Goal: Task Accomplishment & Management: Manage account settings

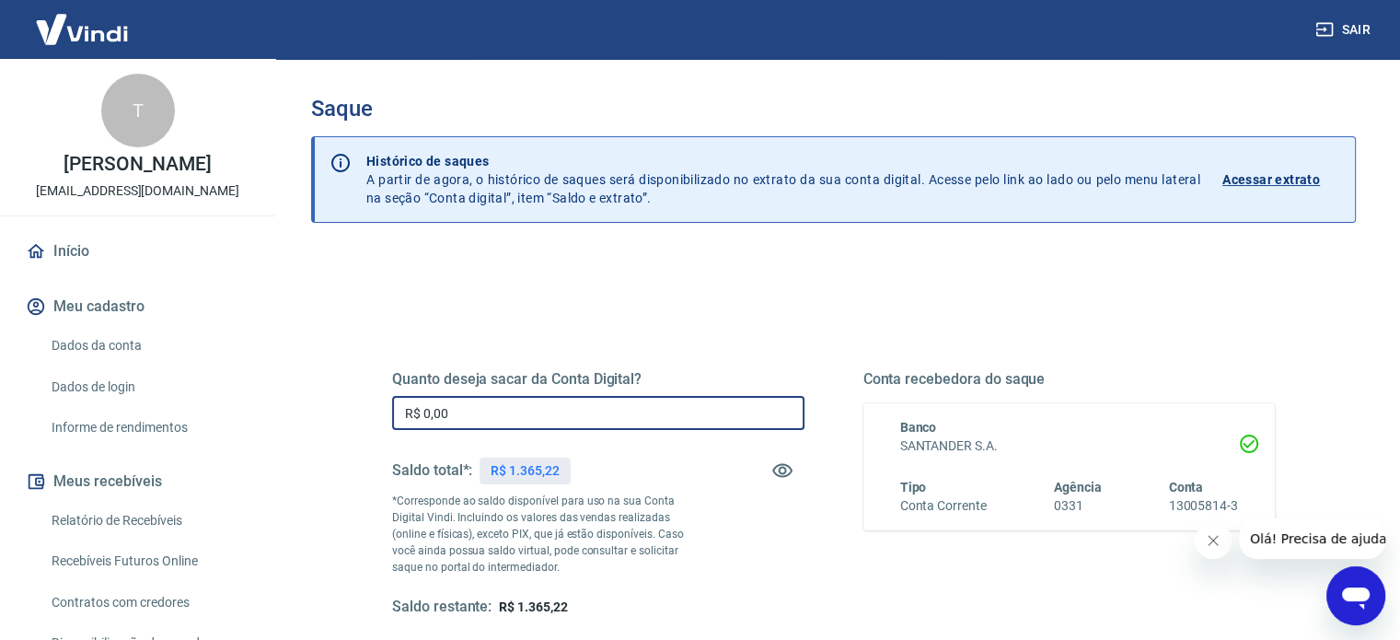
click at [457, 416] on input "R$ 0,00" at bounding box center [598, 413] width 412 height 34
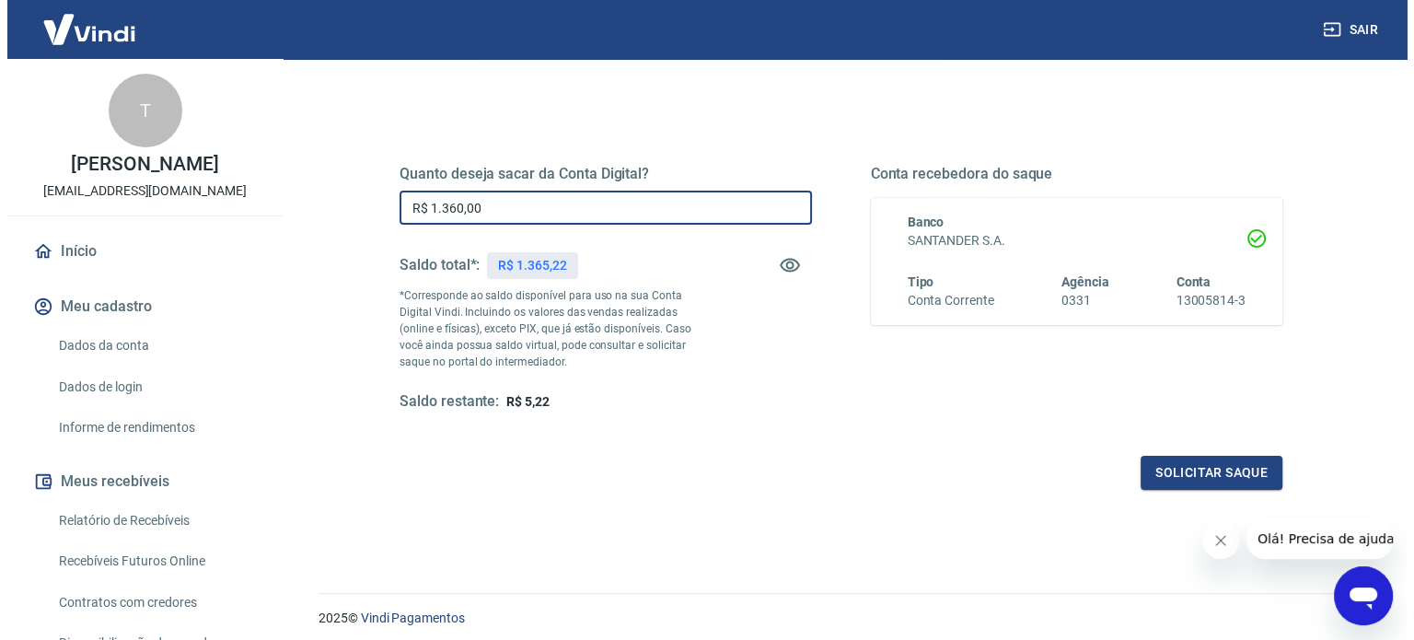
scroll to position [269, 0]
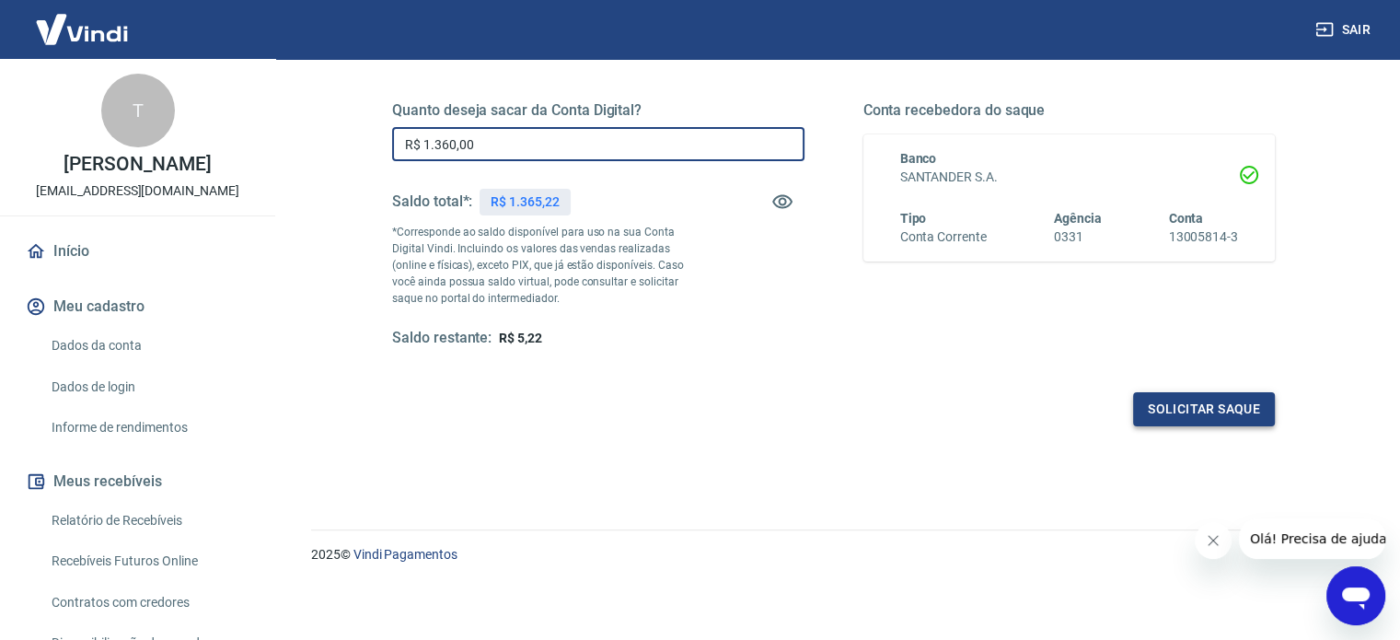
type input "R$ 1.360,00"
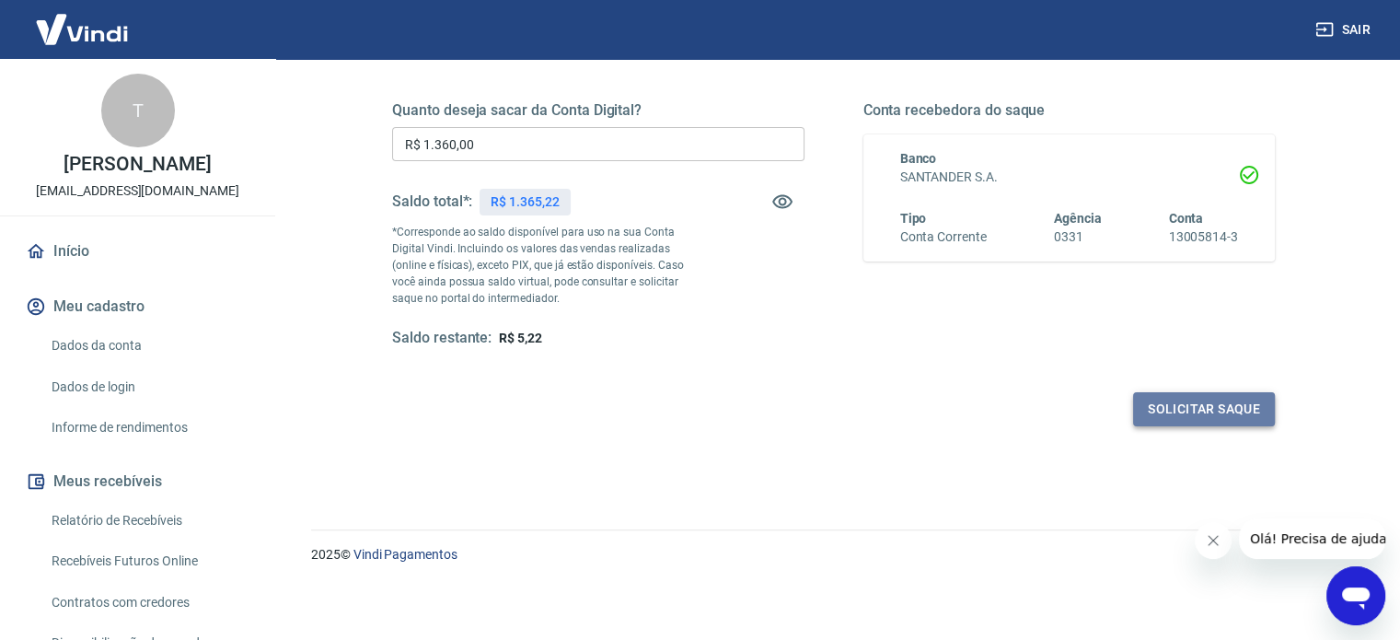
click at [1228, 408] on button "Solicitar saque" at bounding box center [1204, 409] width 142 height 34
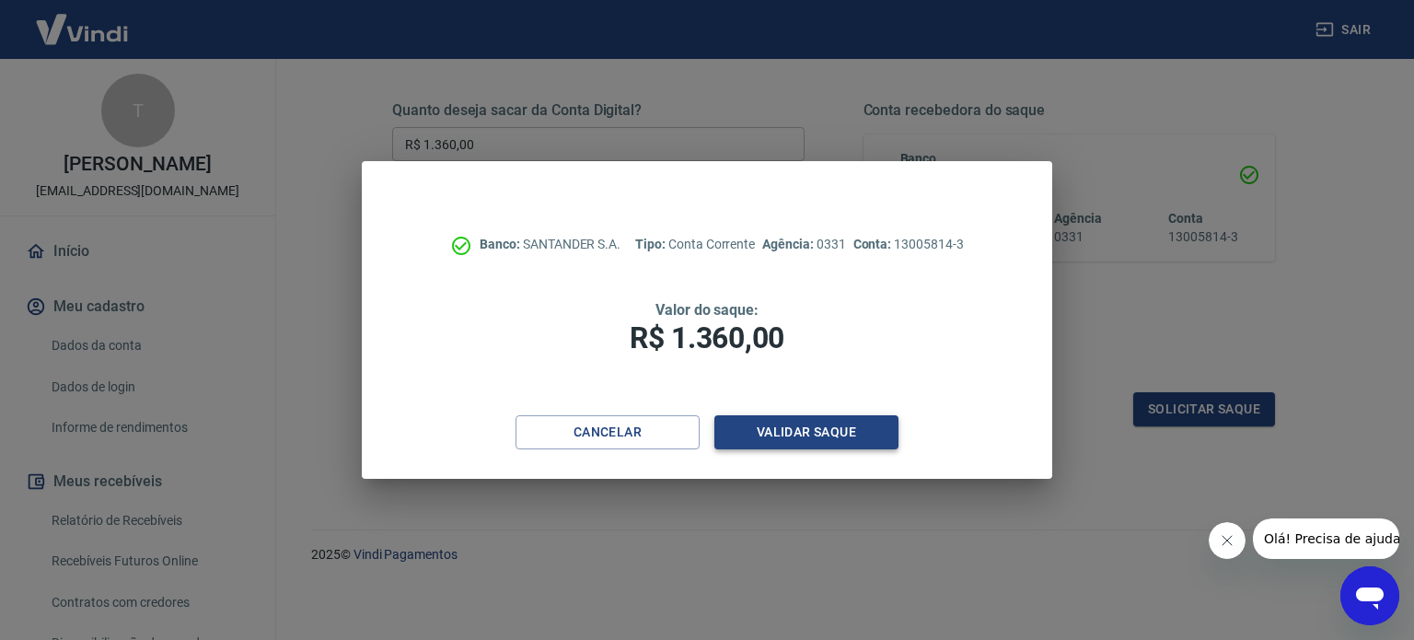
click at [833, 423] on button "Validar saque" at bounding box center [806, 432] width 184 height 34
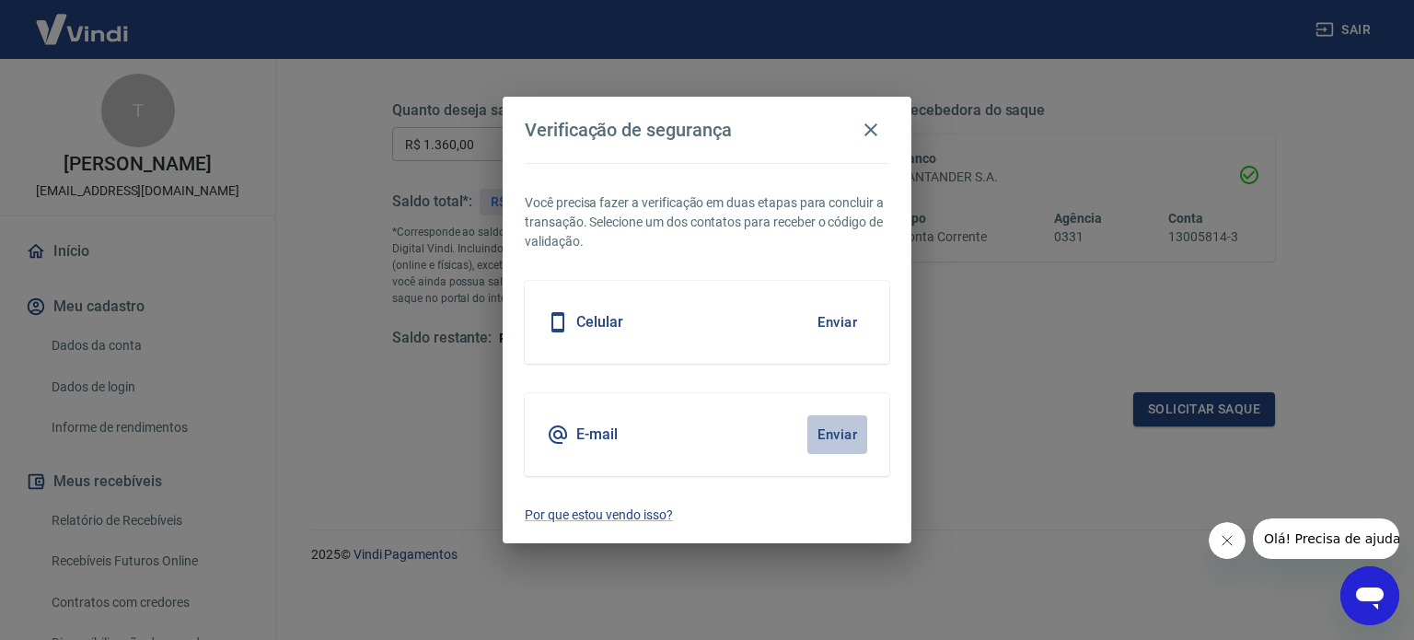
click at [830, 426] on button "Enviar" at bounding box center [837, 434] width 60 height 39
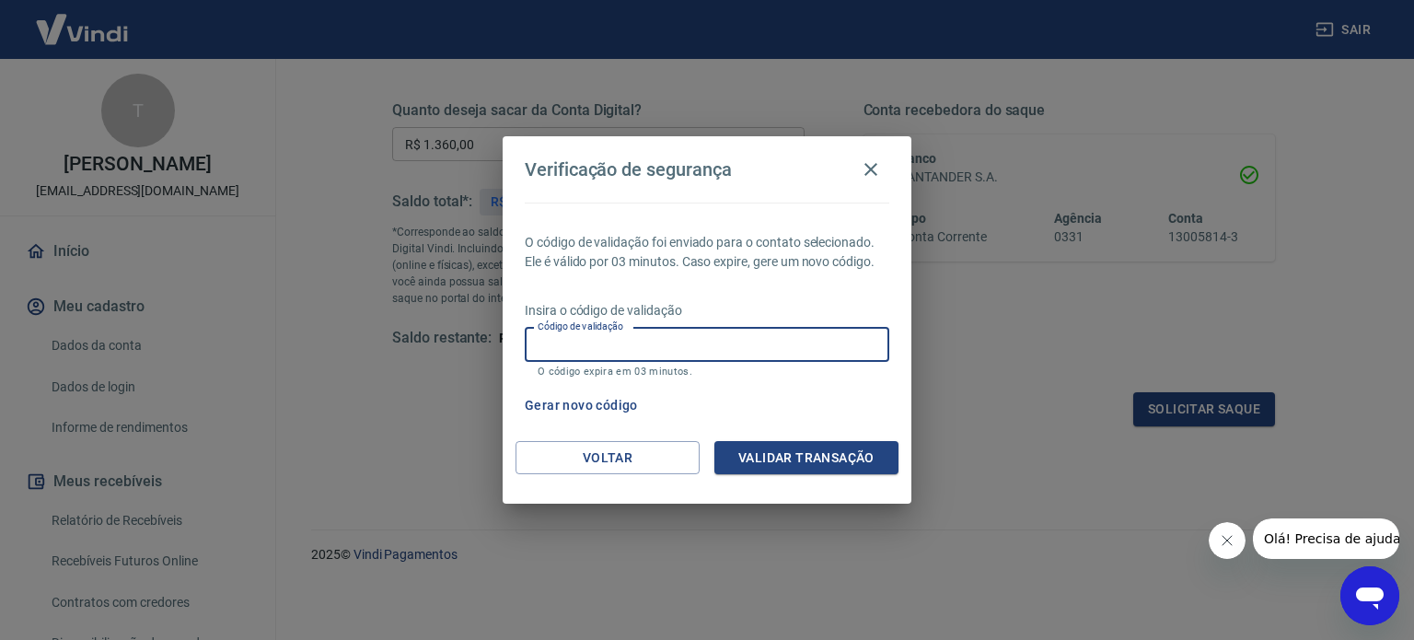
click at [821, 341] on input "Código de validação" at bounding box center [707, 345] width 364 height 34
type input "656462"
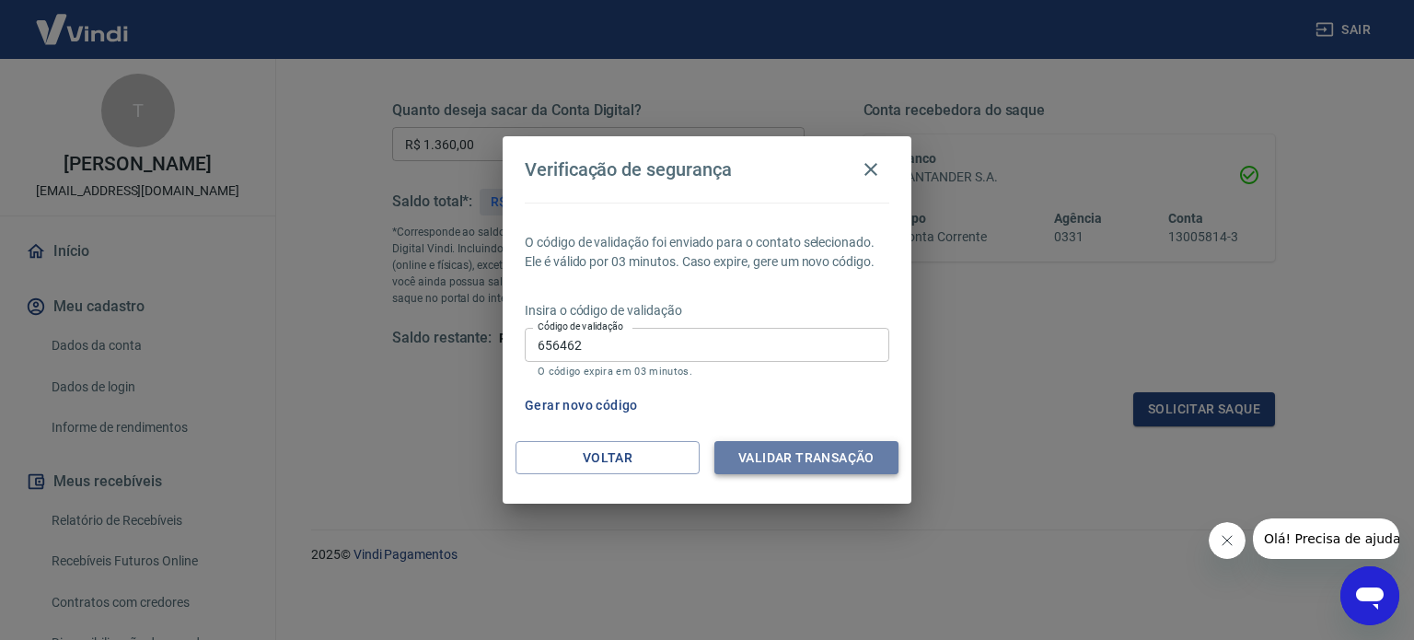
click at [838, 456] on button "Validar transação" at bounding box center [806, 458] width 184 height 34
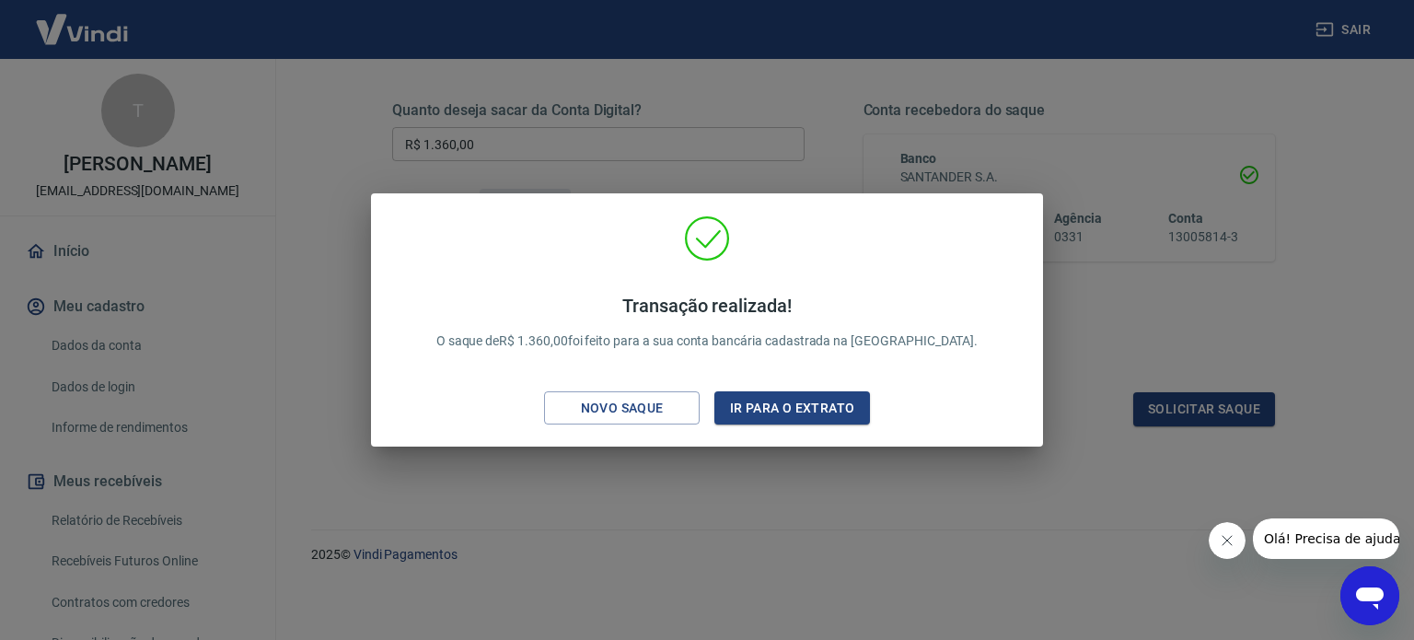
click at [1141, 102] on div "Transação realizada! O saque de R$ 1.360,00 foi feito para a sua conta bancária…" at bounding box center [707, 320] width 1414 height 640
